Goal: Browse casually

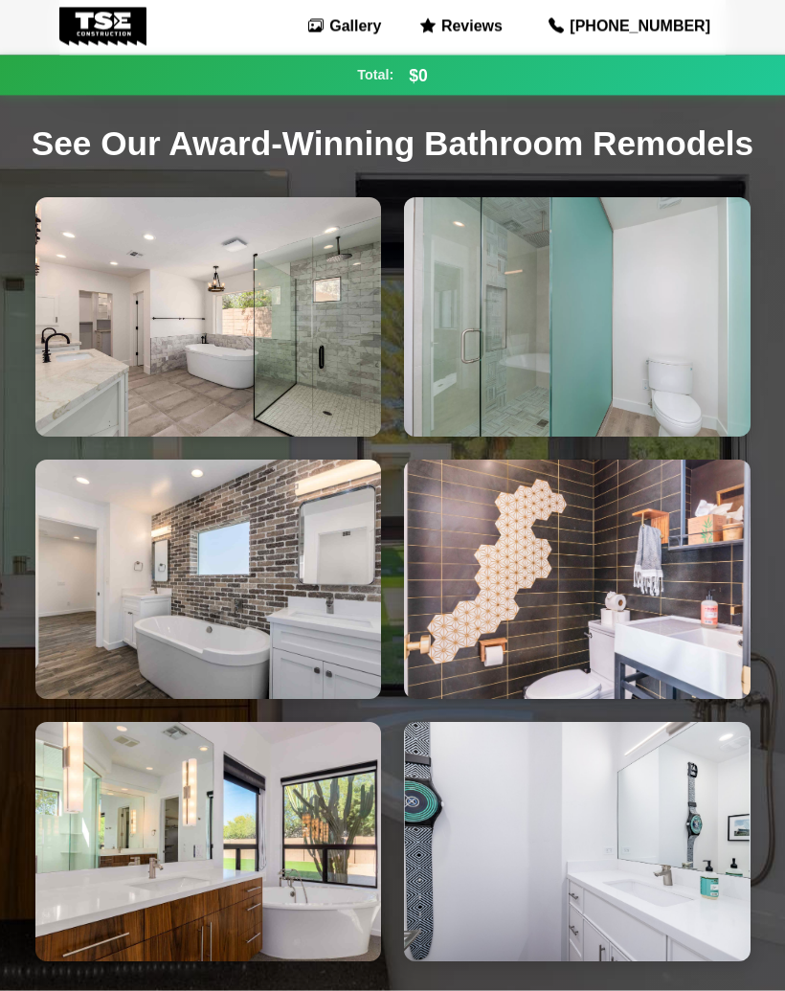
scroll to position [767, 0]
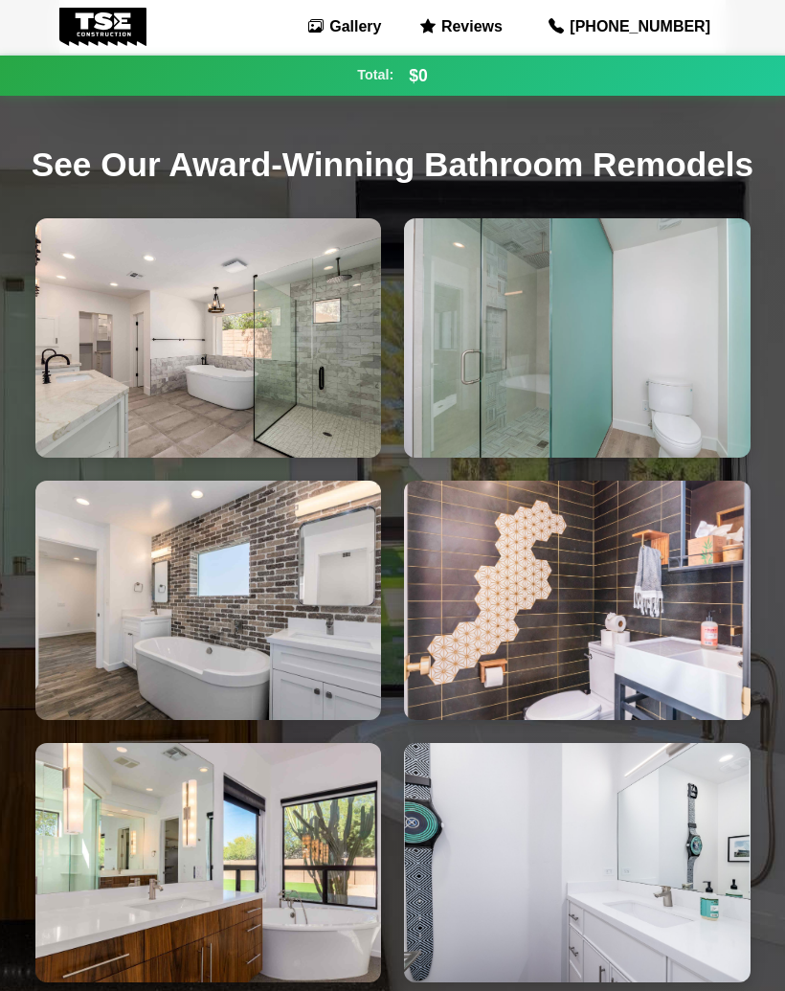
click at [274, 401] on img at bounding box center [208, 337] width 347 height 239
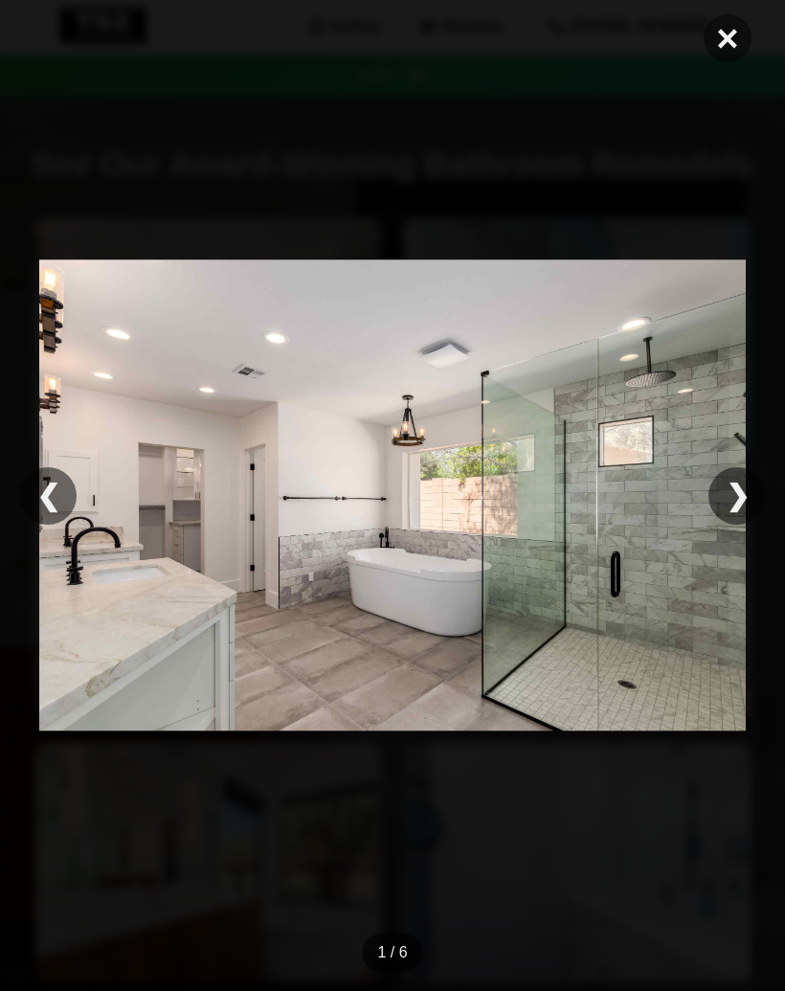
click at [740, 484] on div "❯" at bounding box center [737, 495] width 57 height 57
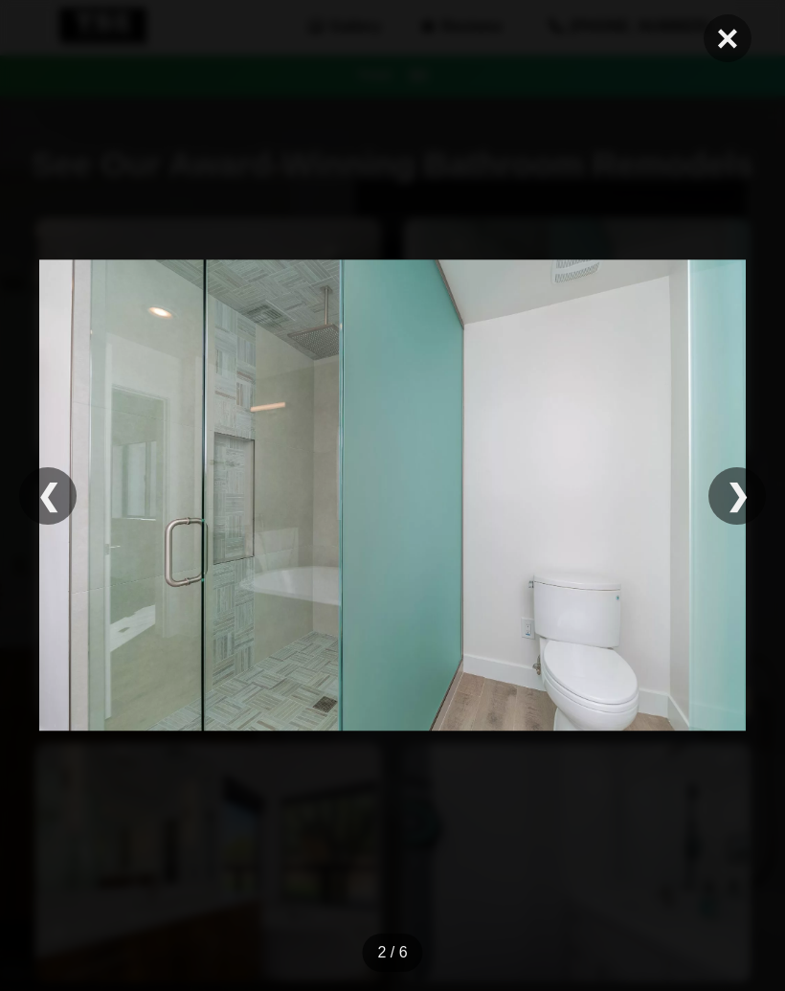
click at [740, 481] on div "❯" at bounding box center [737, 495] width 57 height 57
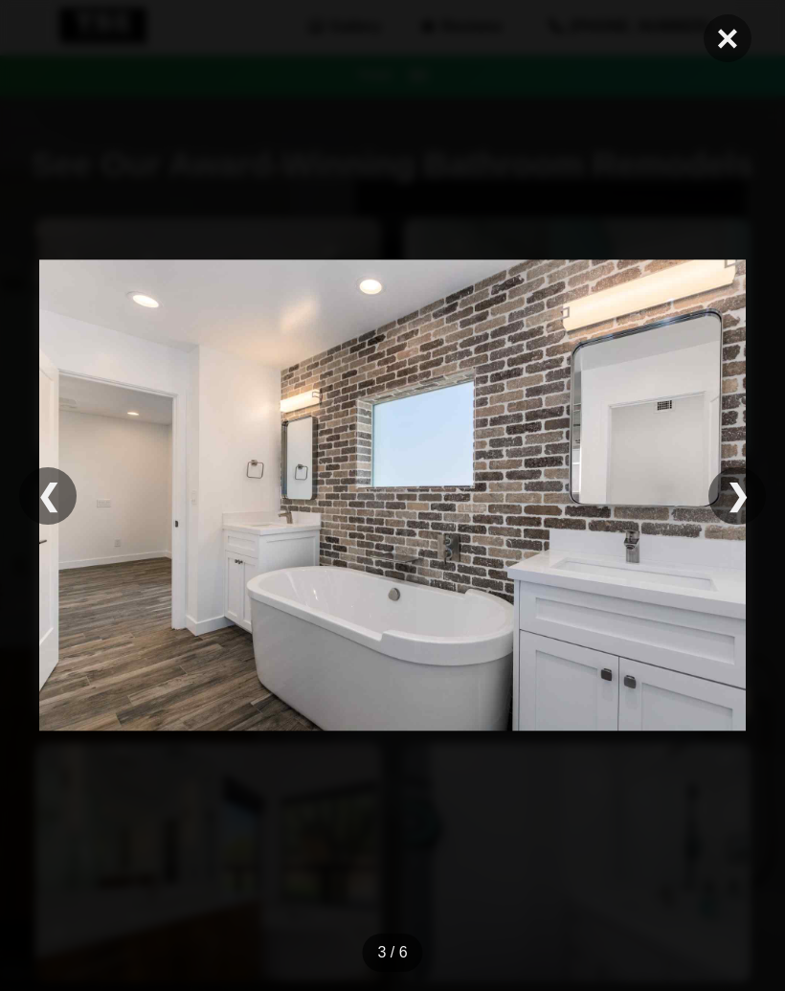
click at [745, 477] on div "❯" at bounding box center [737, 495] width 57 height 57
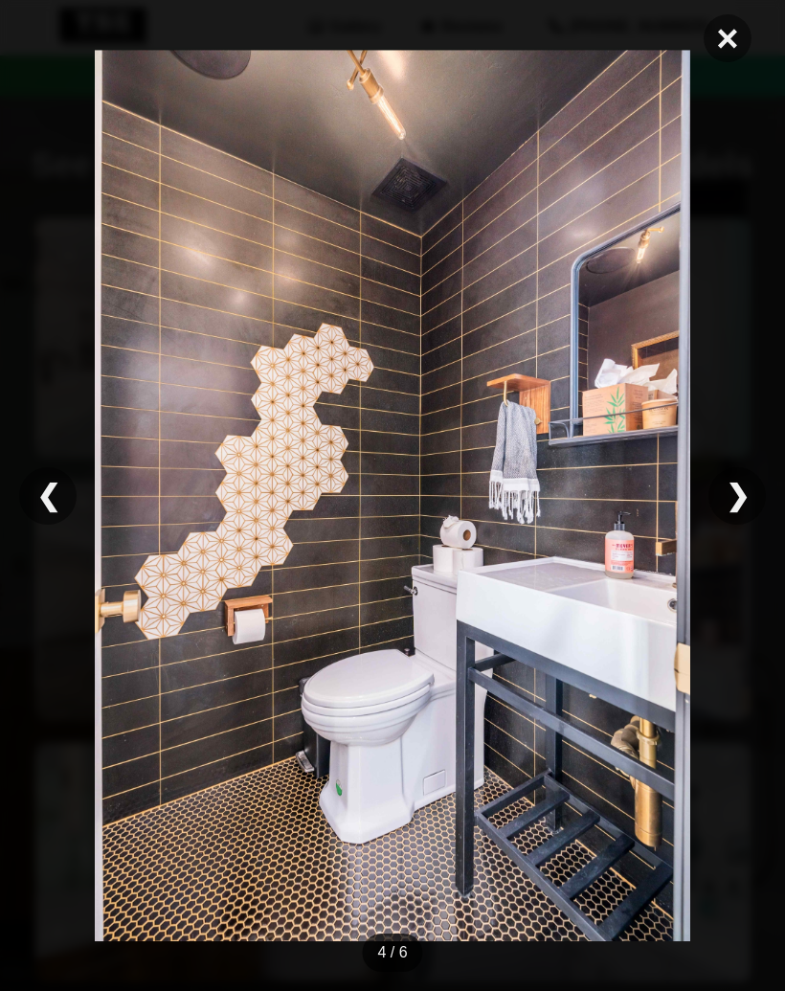
click at [746, 484] on div "❯" at bounding box center [737, 495] width 57 height 57
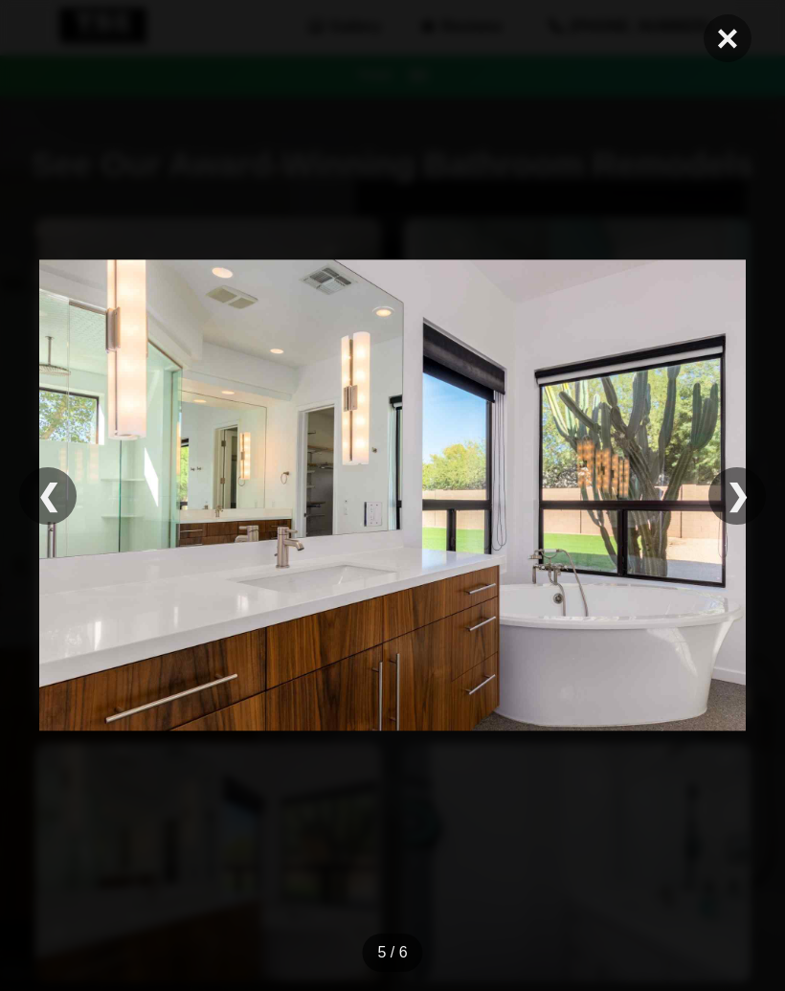
click at [753, 484] on div "❯" at bounding box center [737, 495] width 57 height 57
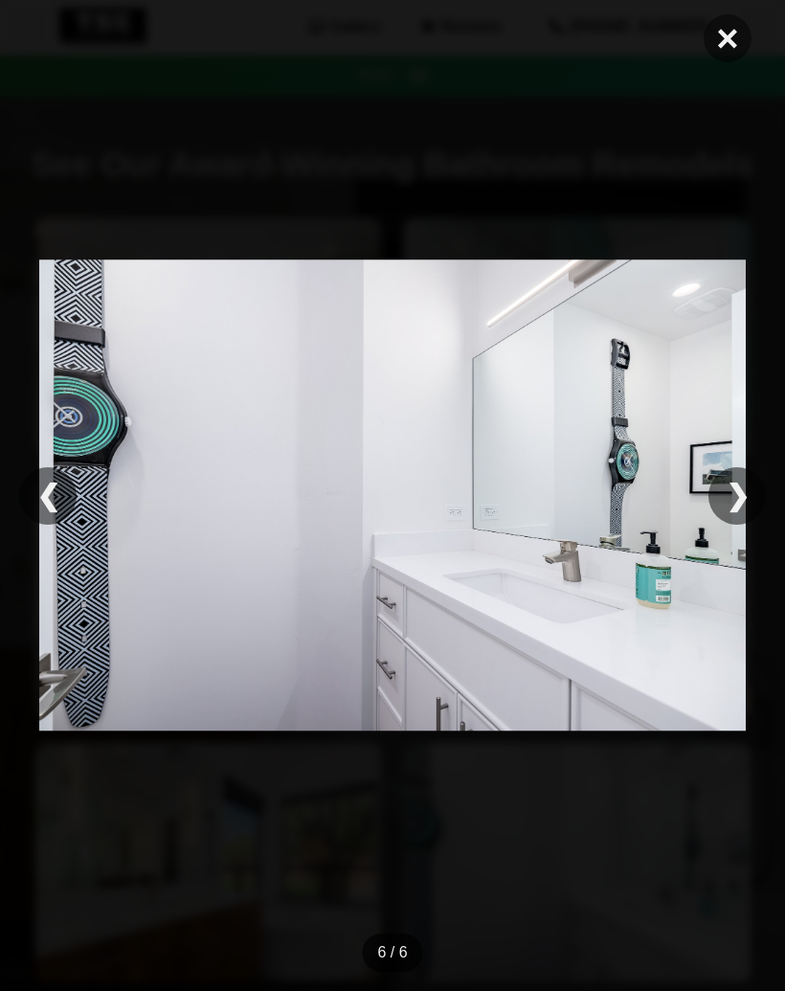
click at [752, 484] on div "❯" at bounding box center [737, 495] width 57 height 57
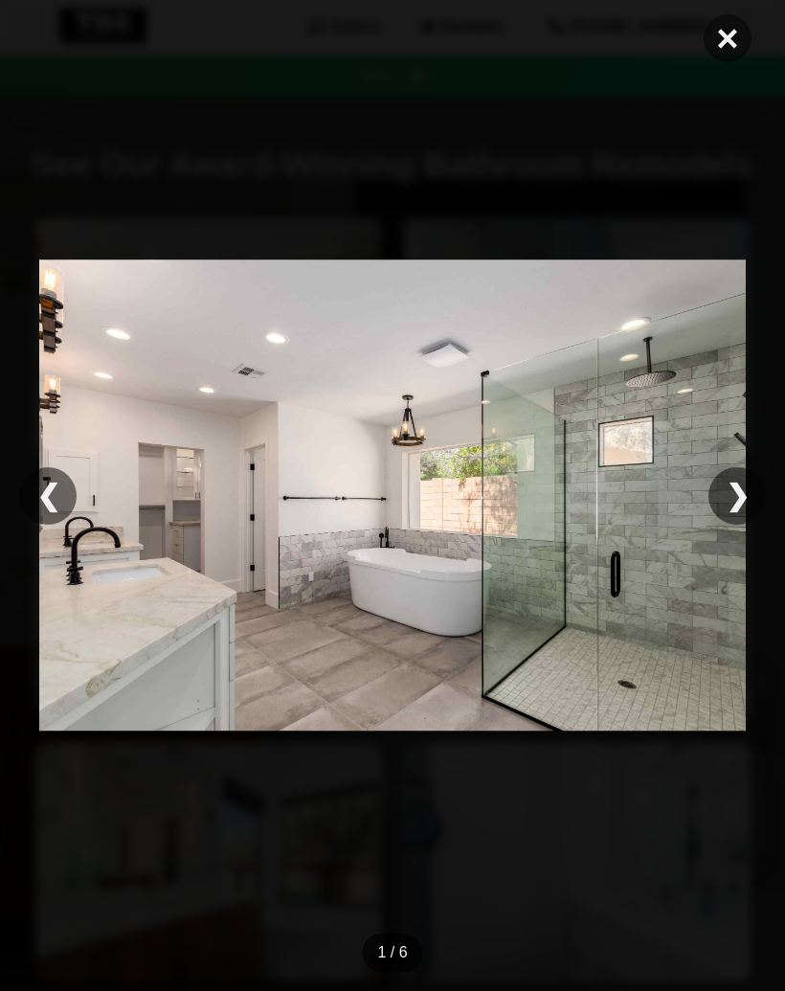
click at [748, 485] on div "❯" at bounding box center [737, 495] width 57 height 57
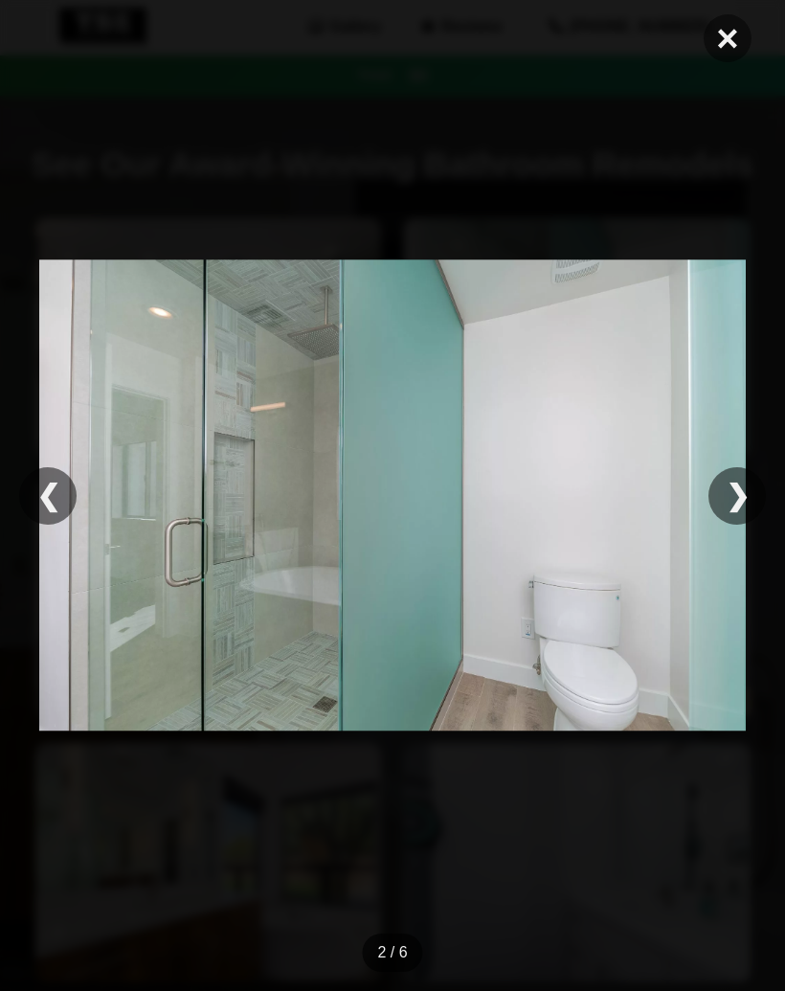
click at [748, 484] on div "❯" at bounding box center [737, 495] width 57 height 57
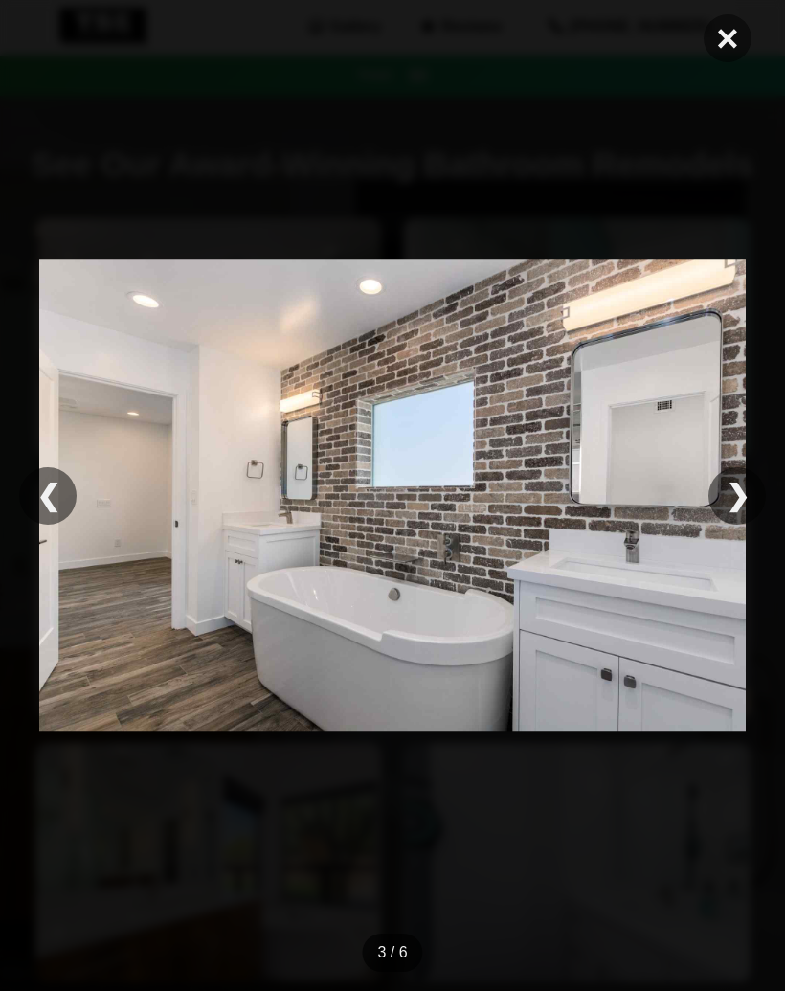
click at [750, 485] on div "❯" at bounding box center [737, 495] width 57 height 57
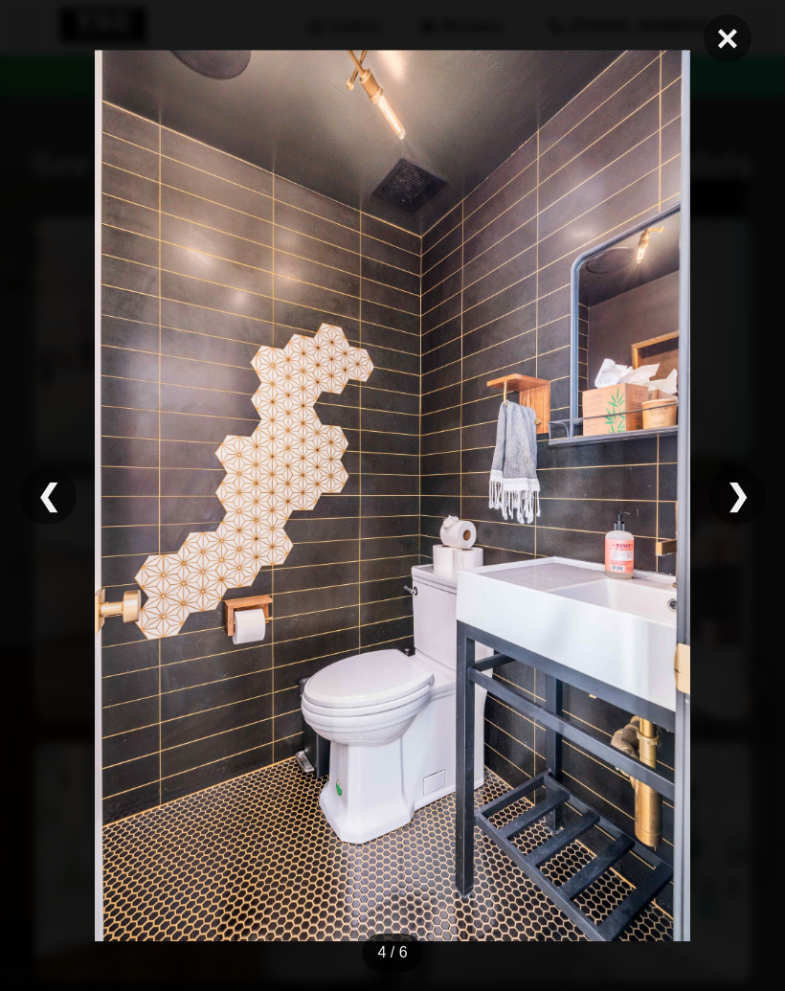
click at [754, 488] on div "❯" at bounding box center [737, 495] width 57 height 57
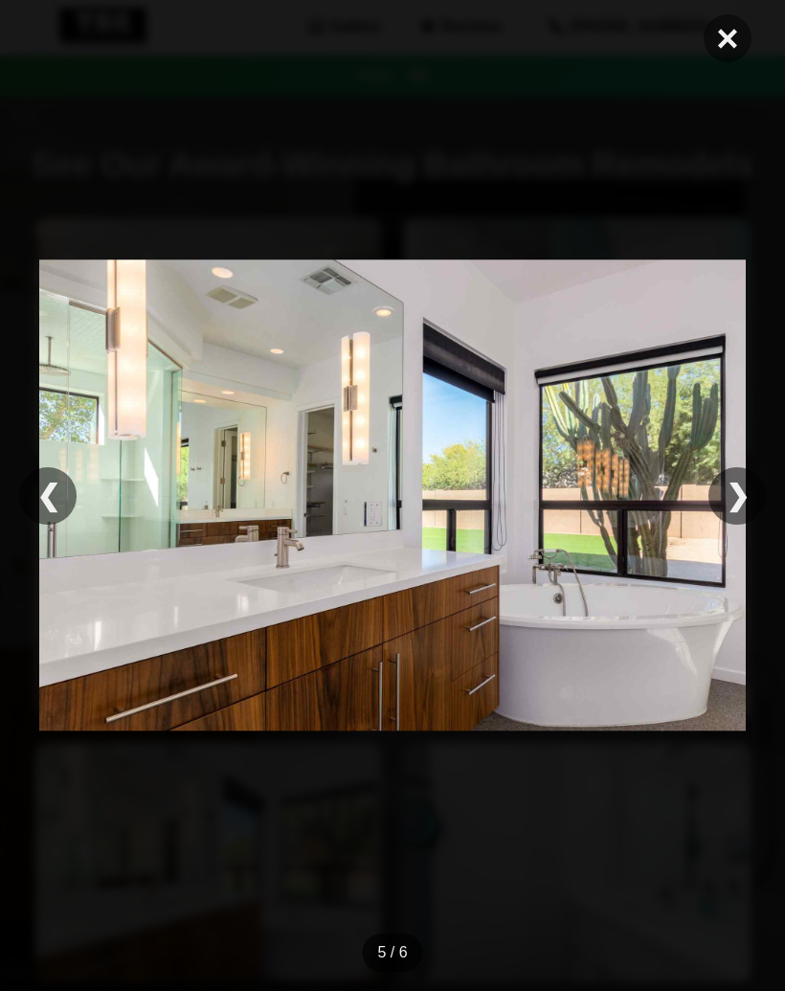
click at [752, 484] on div "❯" at bounding box center [737, 495] width 57 height 57
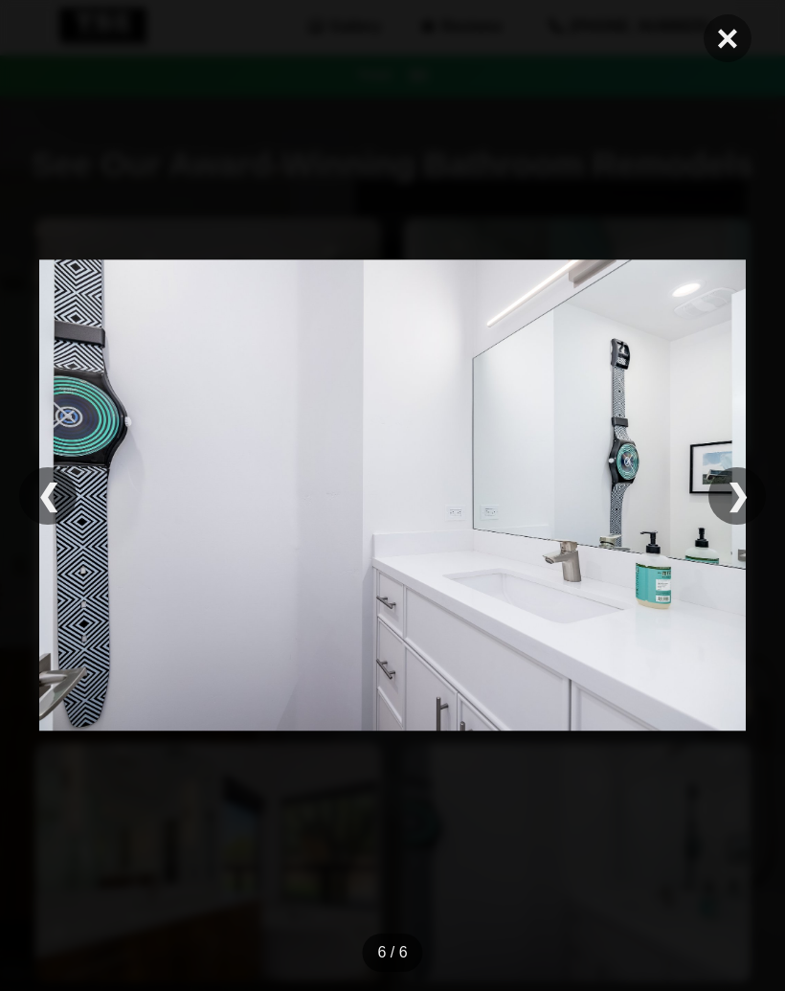
click at [744, 497] on div "❯" at bounding box center [737, 495] width 57 height 57
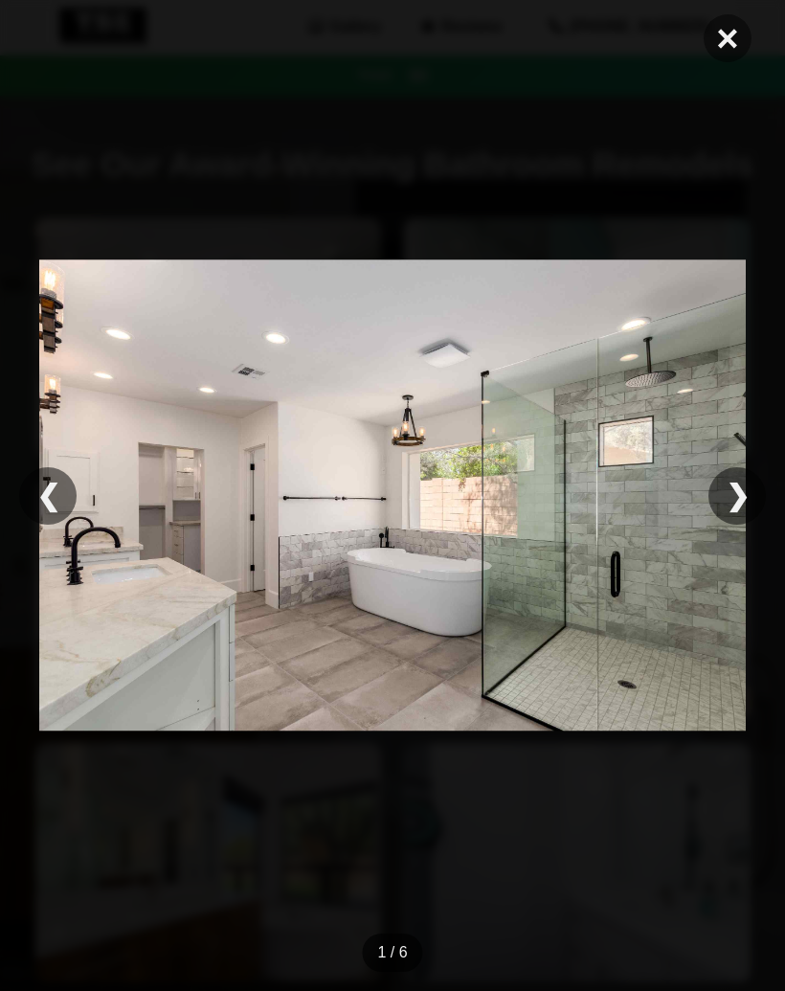
click at [749, 493] on div "❯" at bounding box center [737, 495] width 57 height 57
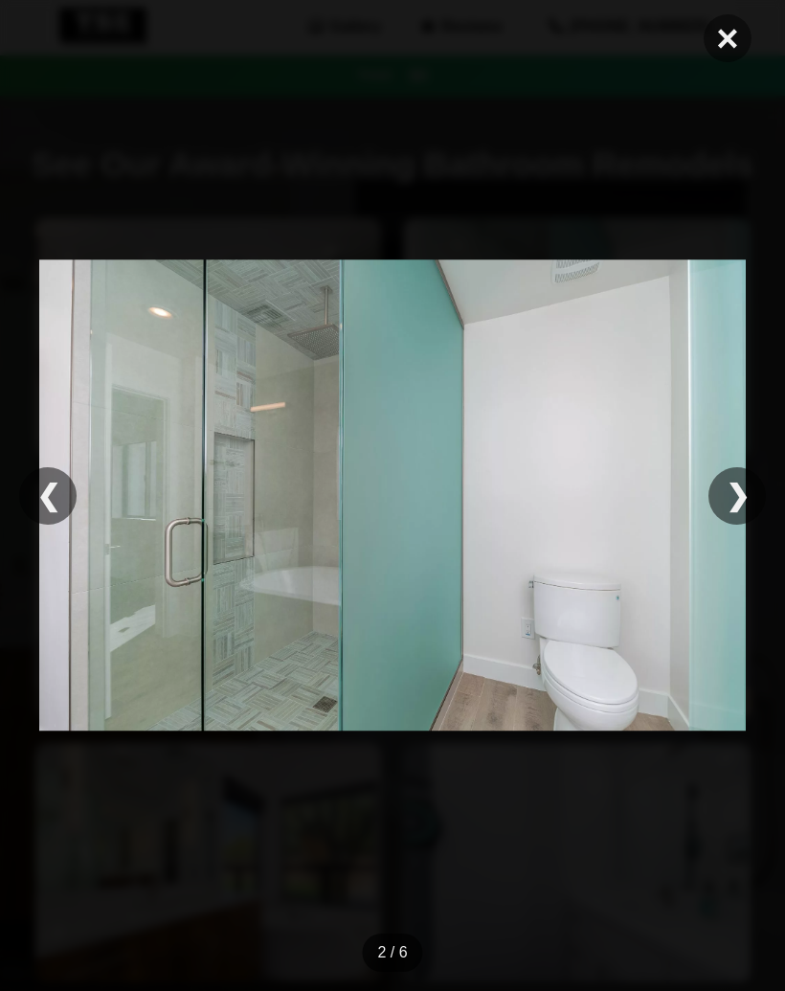
click at [746, 489] on div "❯" at bounding box center [737, 495] width 57 height 57
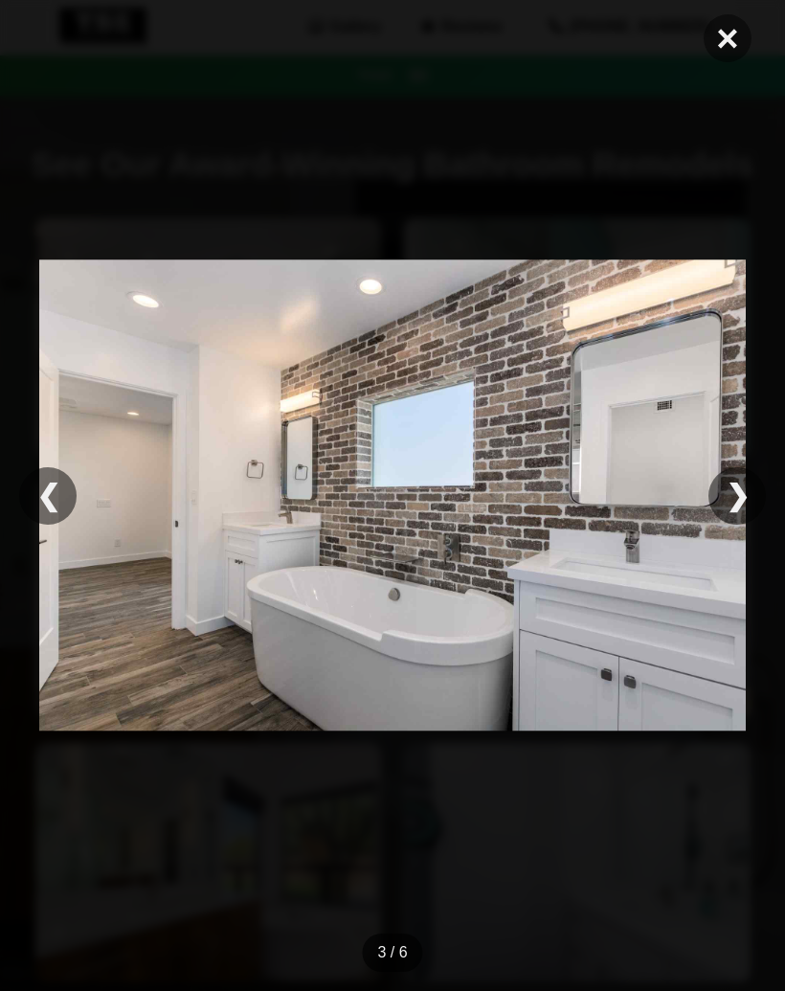
click at [749, 488] on div "❯" at bounding box center [737, 495] width 57 height 57
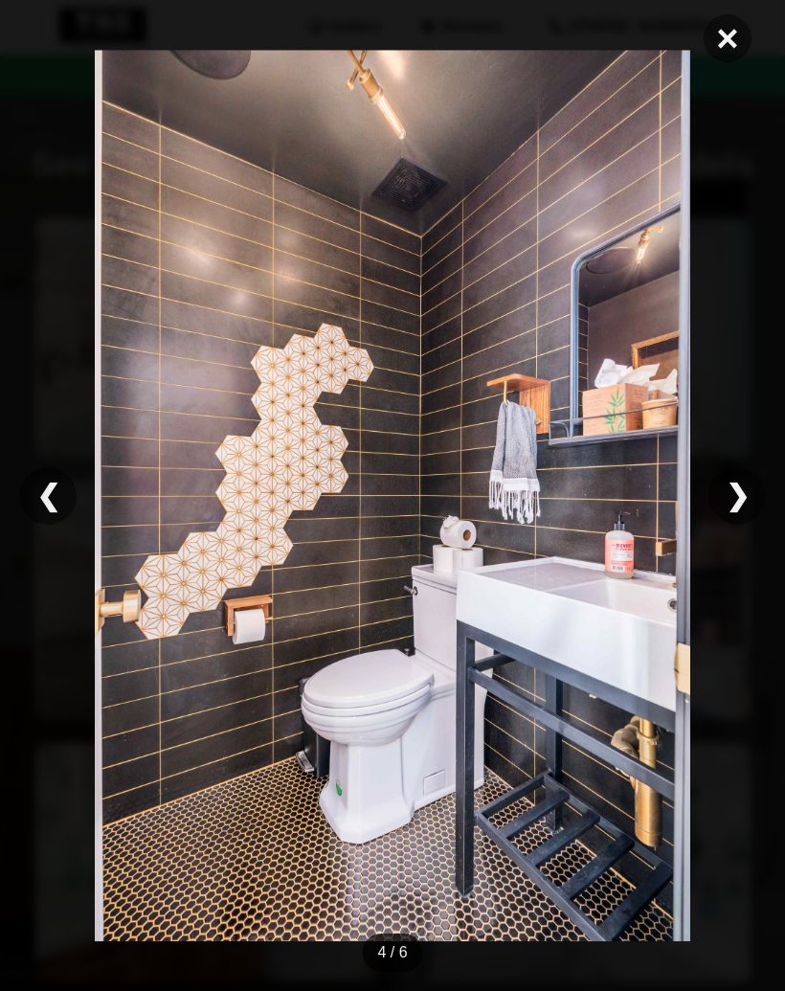
click at [742, 26] on span "×" at bounding box center [728, 38] width 48 height 48
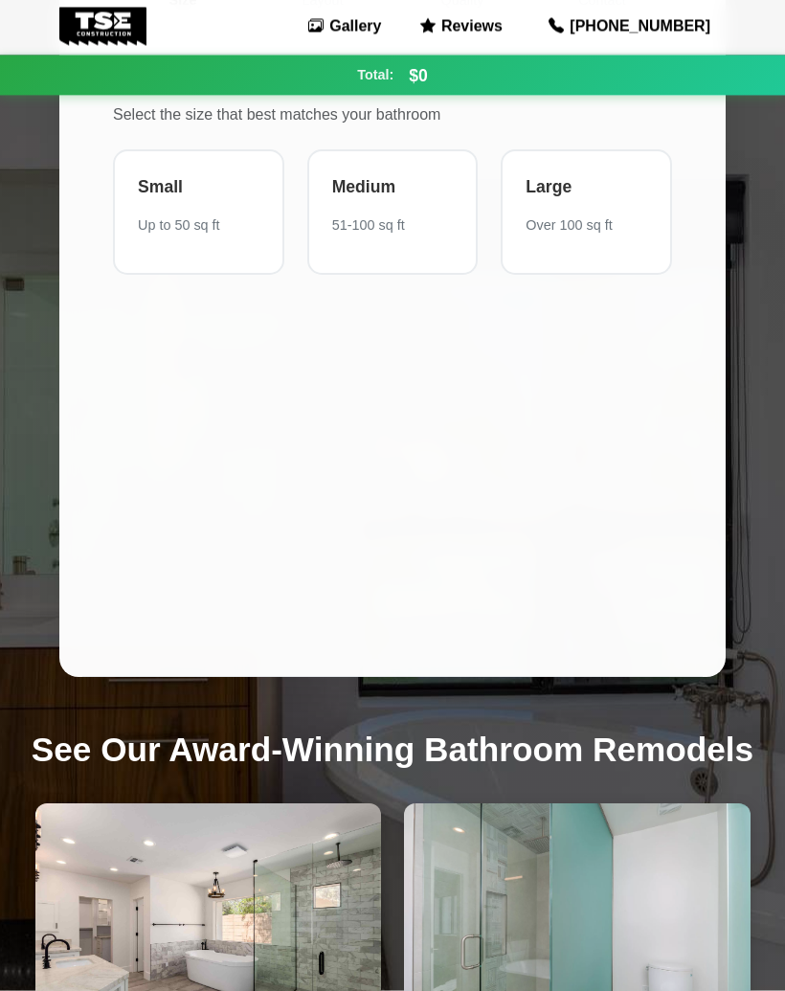
scroll to position [0, 0]
